Goal: Task Accomplishment & Management: Manage account settings

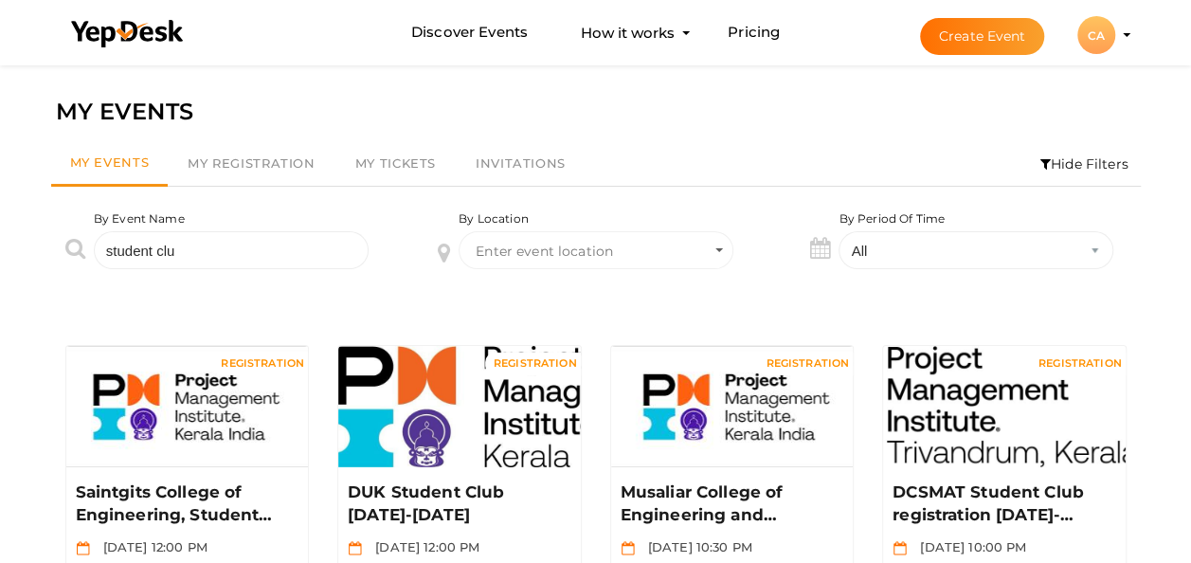
click at [66, 243] on icon at bounding box center [75, 248] width 20 height 22
drag, startPoint x: 201, startPoint y: 254, endPoint x: -4, endPoint y: 245, distance: 204.9
click at [0, 245] on html "Discover Events How it works Powerful Registration / Ticketing Start selling yo…" at bounding box center [595, 281] width 1191 height 563
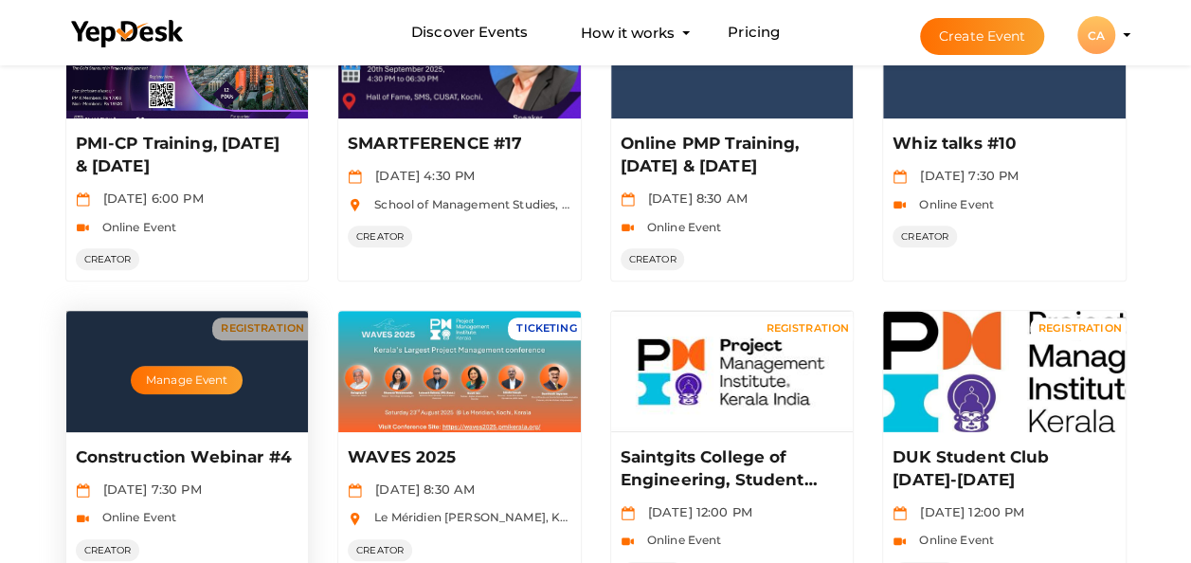
scroll to position [379, 0]
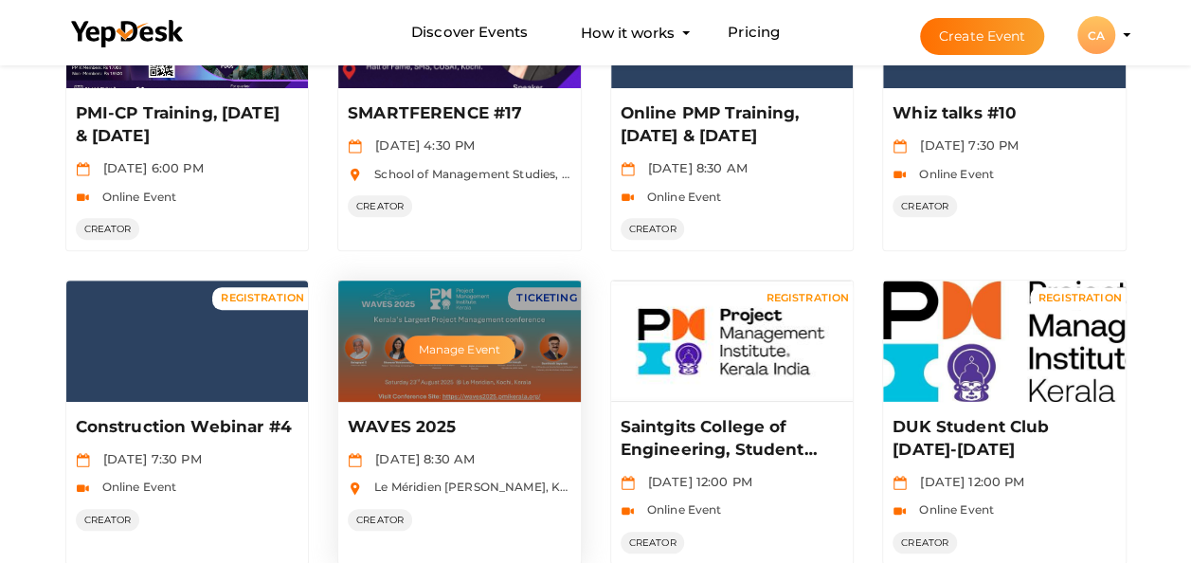
click at [477, 346] on button "Manage Event" at bounding box center [460, 350] width 112 height 28
click at [450, 408] on div "WAVES 2025 Aug 23 2025, 8:30 AM Le Méridien Kochi, Kundannoor, Maradu, Kochi, K…" at bounding box center [459, 471] width 243 height 139
click at [426, 432] on p "WAVES 2025" at bounding box center [457, 427] width 219 height 23
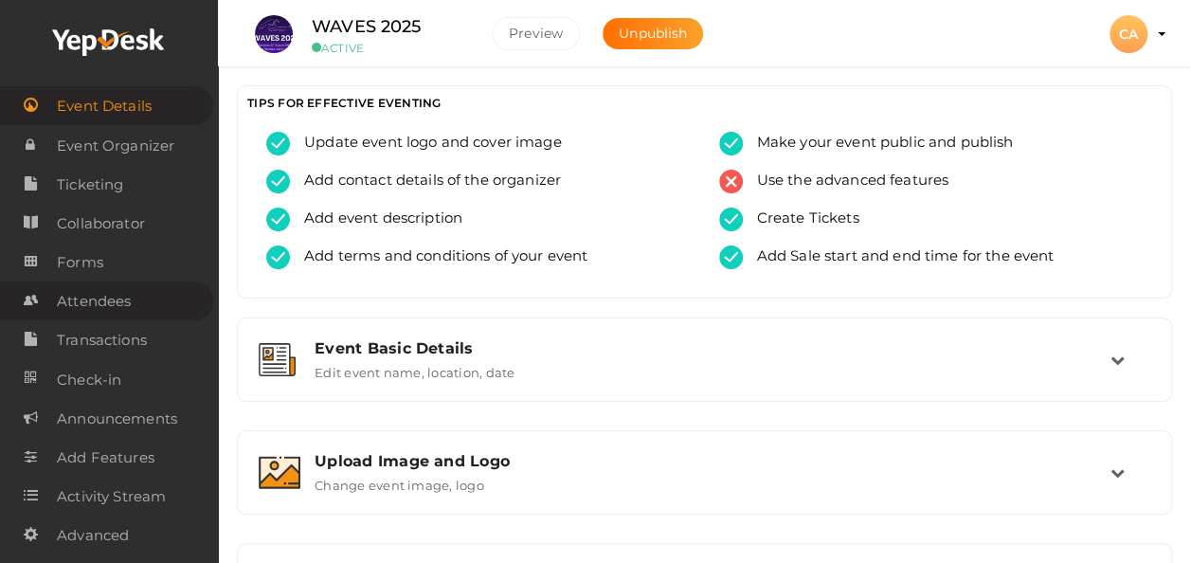
click at [95, 307] on span "Attendees" at bounding box center [94, 301] width 74 height 38
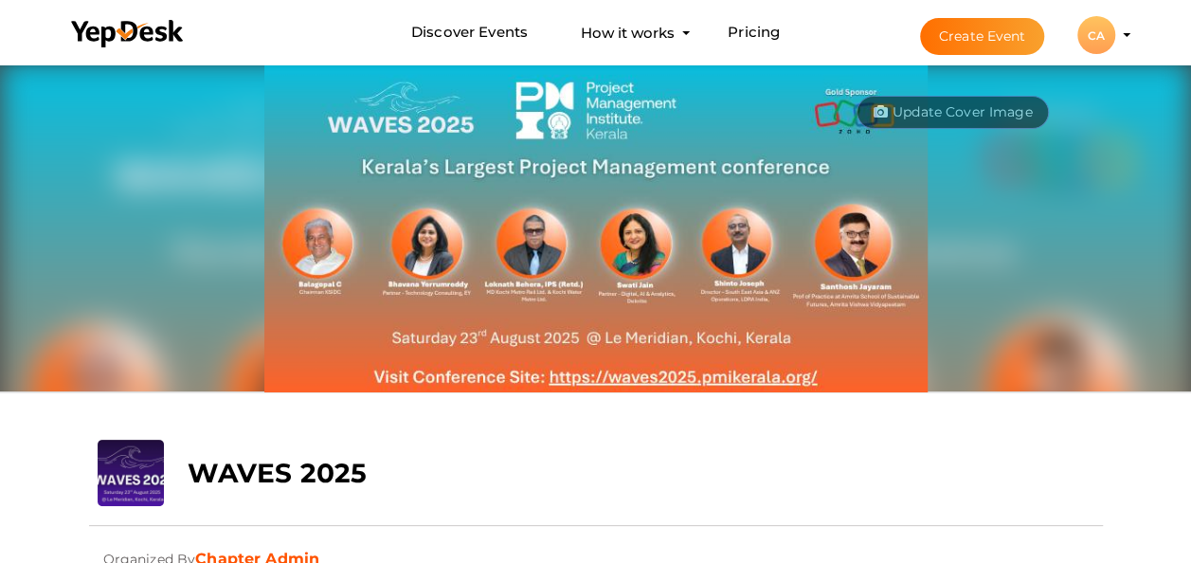
click at [762, 377] on img at bounding box center [595, 227] width 663 height 332
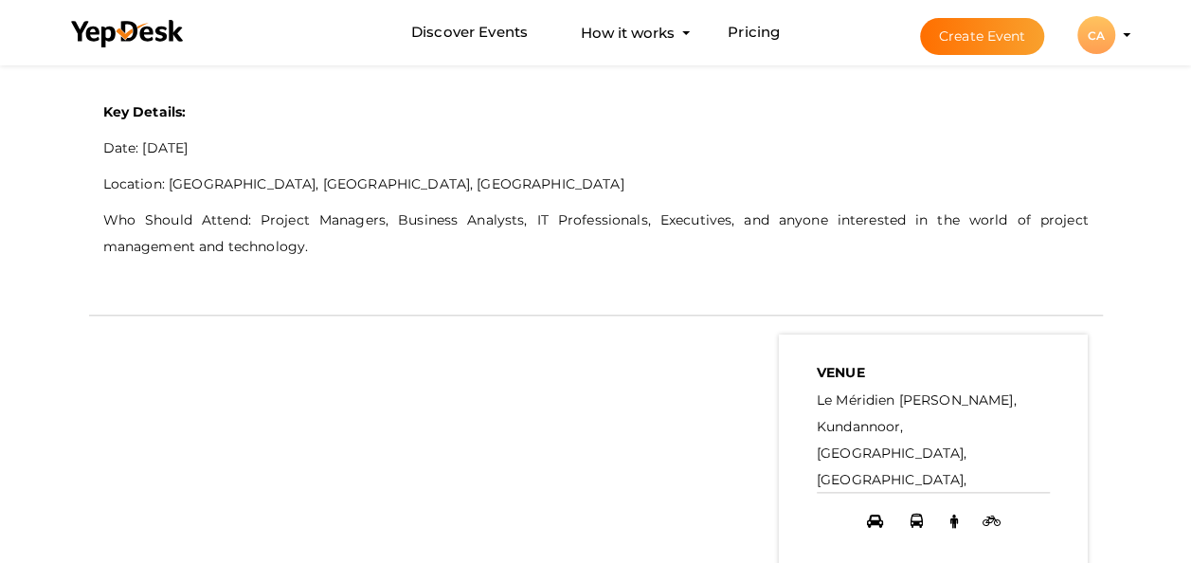
scroll to position [1137, 0]
